Goal: Transaction & Acquisition: Purchase product/service

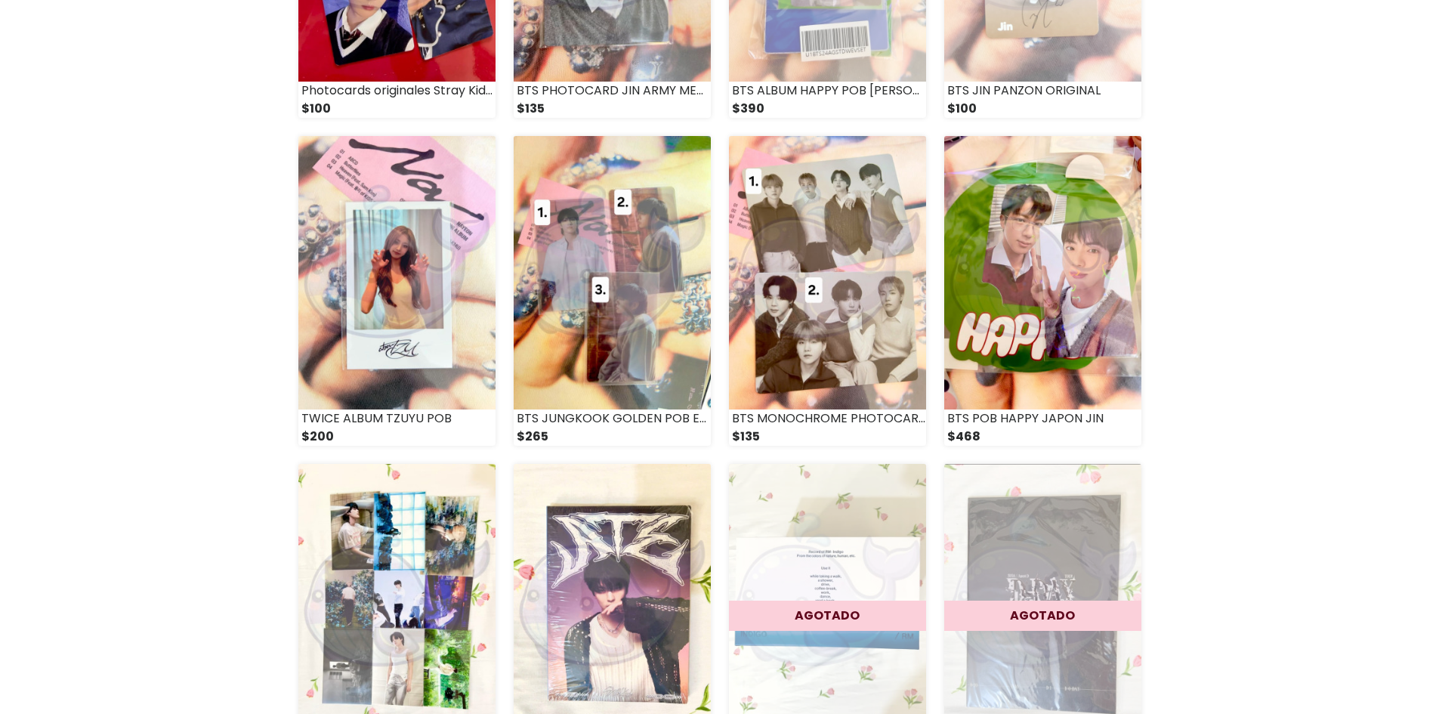
scroll to position [1964, 0]
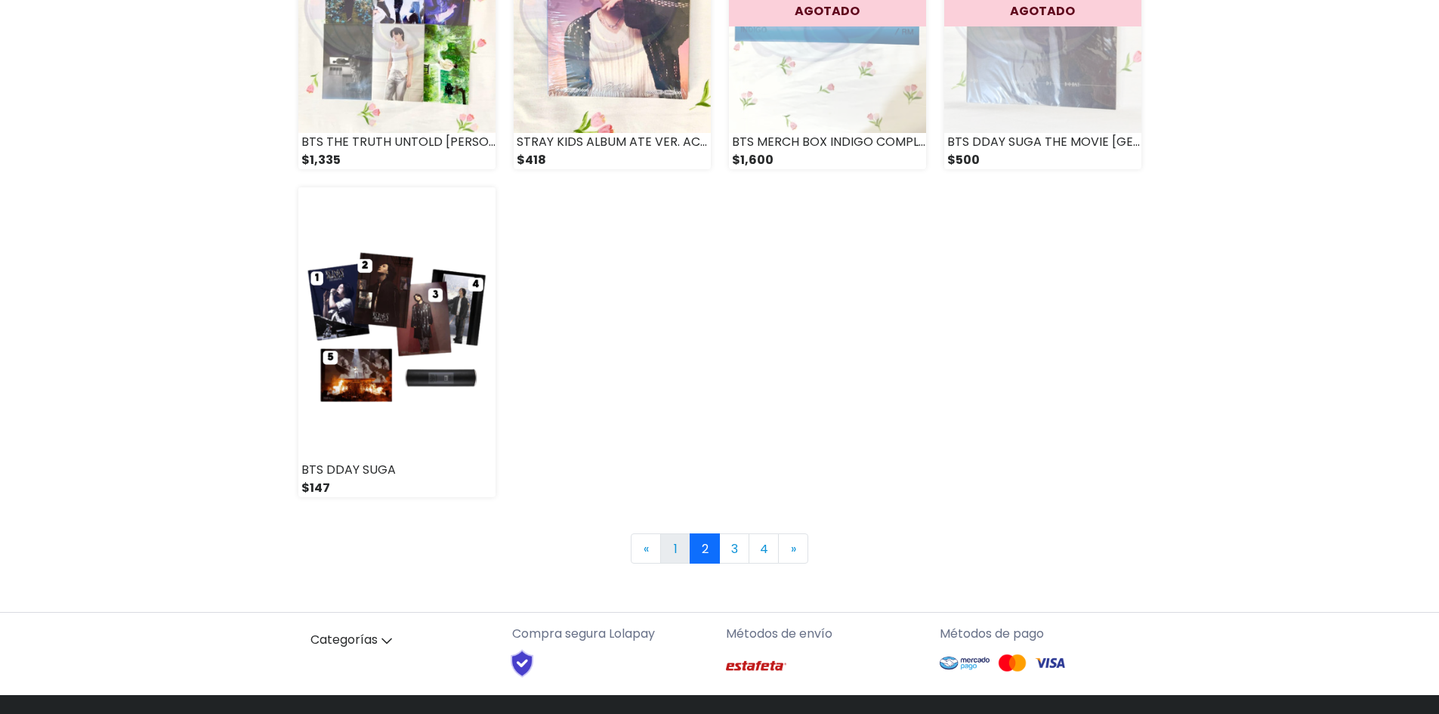
click at [671, 541] on link "1" at bounding box center [675, 548] width 30 height 30
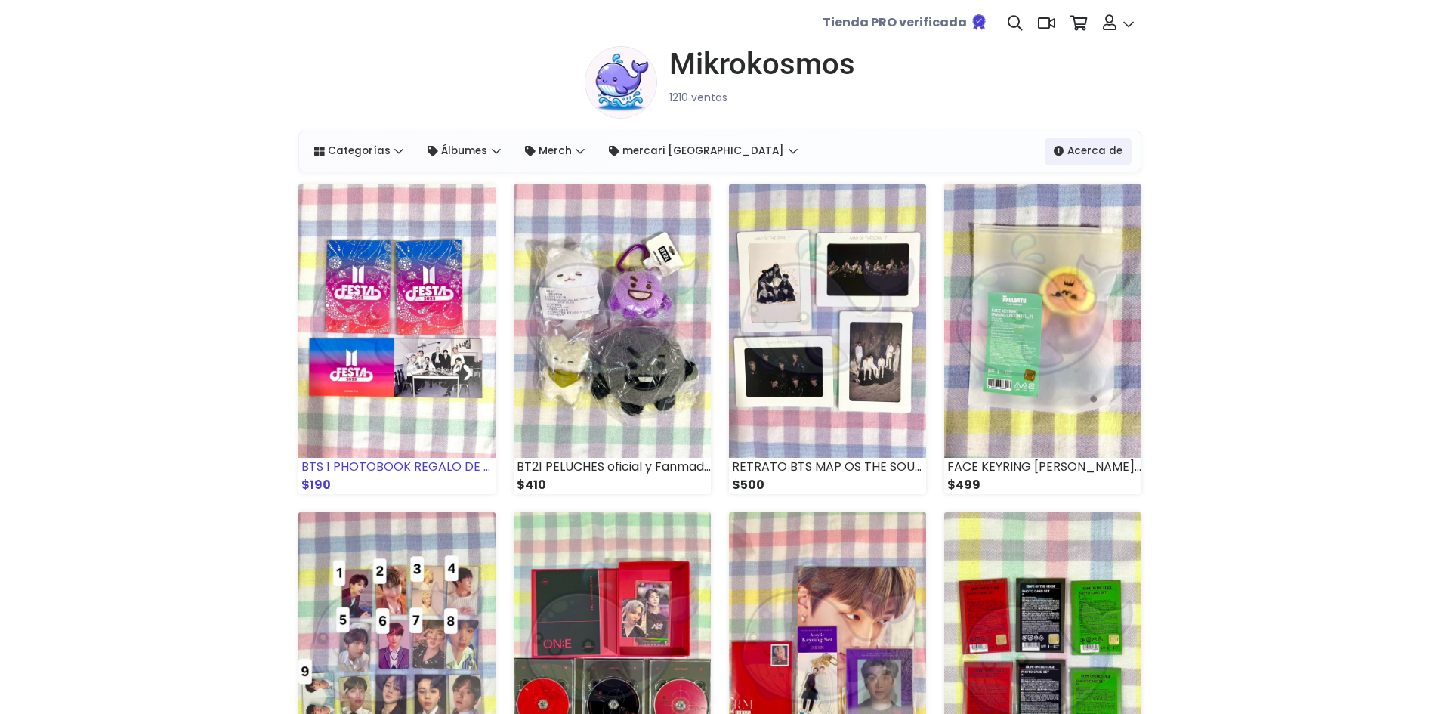
click at [461, 342] on img at bounding box center [396, 320] width 197 height 273
click at [412, 608] on img at bounding box center [396, 648] width 197 height 273
